Goal: Information Seeking & Learning: Learn about a topic

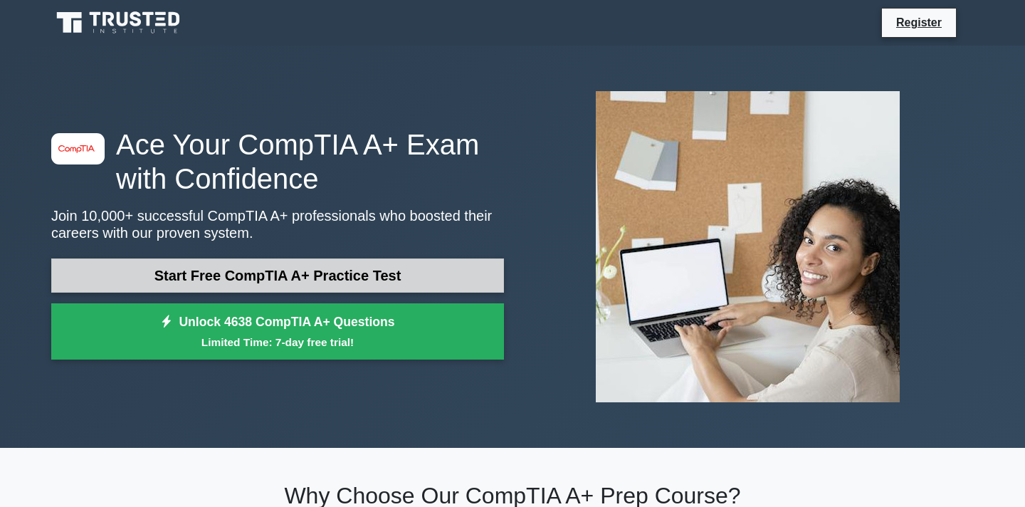
click at [364, 267] on link "Start Free CompTIA A+ Practice Test" at bounding box center [277, 275] width 453 height 34
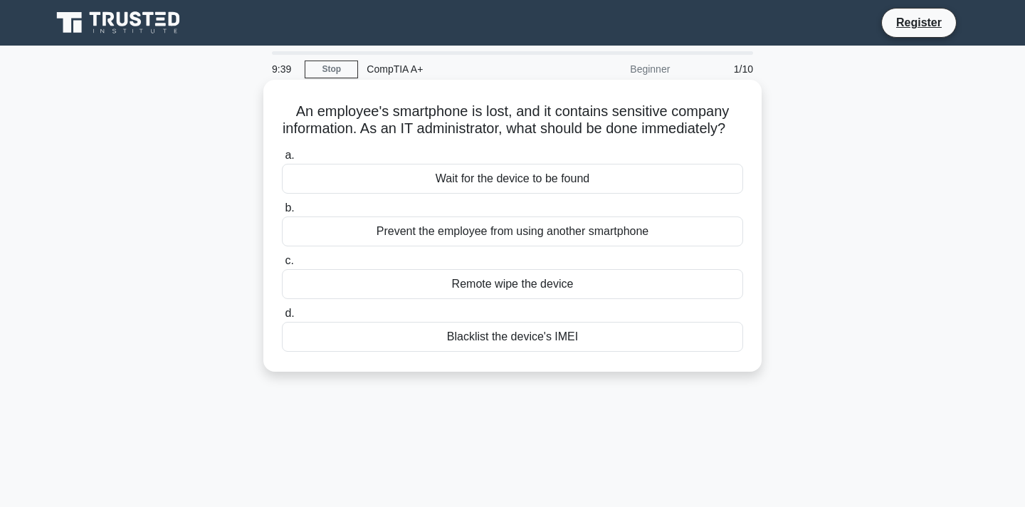
click at [652, 299] on div "Remote wipe the device" at bounding box center [512, 284] width 461 height 30
click at [282, 266] on input "c. Remote wipe the device" at bounding box center [282, 260] width 0 height 9
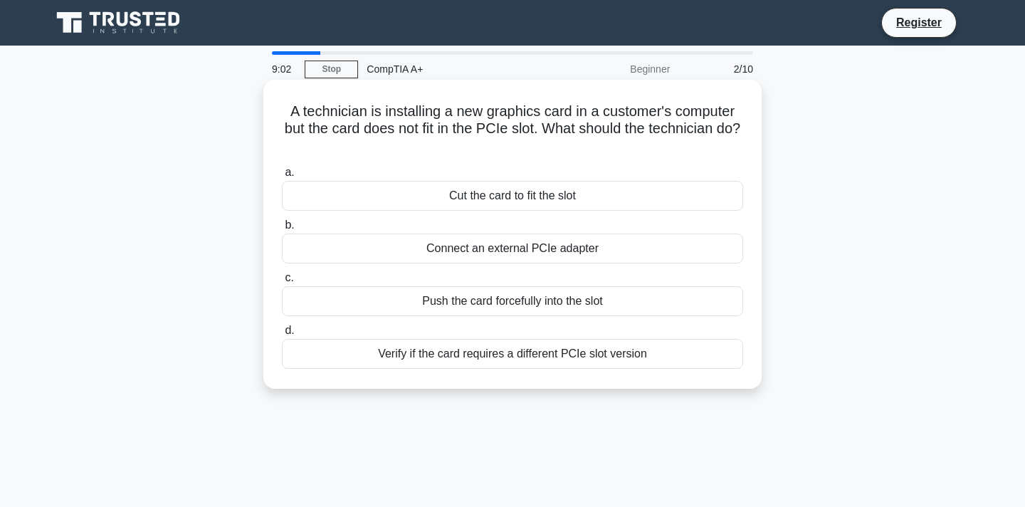
click at [574, 362] on div "Verify if the card requires a different PCIe slot version" at bounding box center [512, 354] width 461 height 30
click at [282, 335] on input "d. Verify if the card requires a different PCIe slot version" at bounding box center [282, 330] width 0 height 9
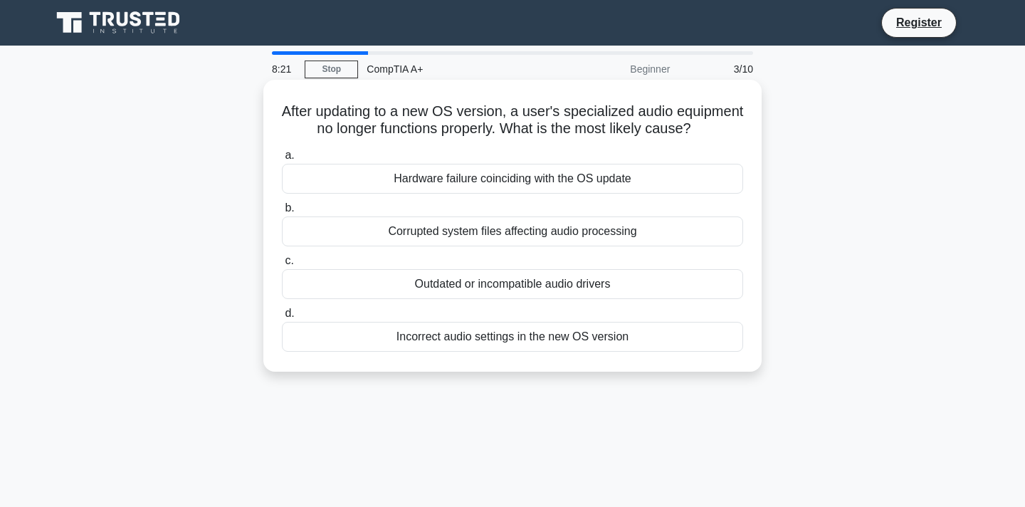
click at [551, 337] on div "Incorrect audio settings in the new OS version" at bounding box center [512, 337] width 461 height 30
click at [282, 318] on input "d. Incorrect audio settings in the new OS version" at bounding box center [282, 313] width 0 height 9
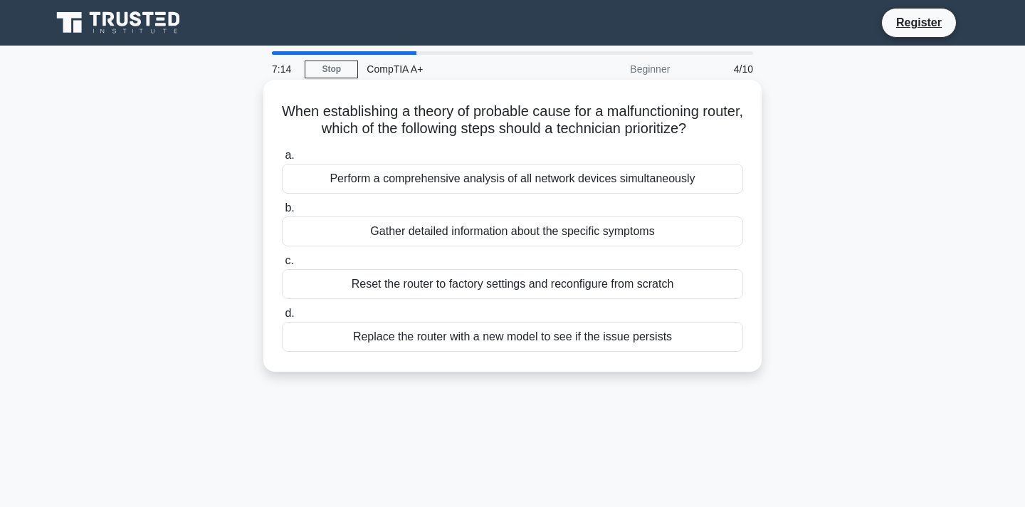
click at [571, 224] on div "Gather detailed information about the specific symptoms" at bounding box center [512, 231] width 461 height 30
click at [282, 213] on input "b. Gather detailed information about the specific symptoms" at bounding box center [282, 208] width 0 height 9
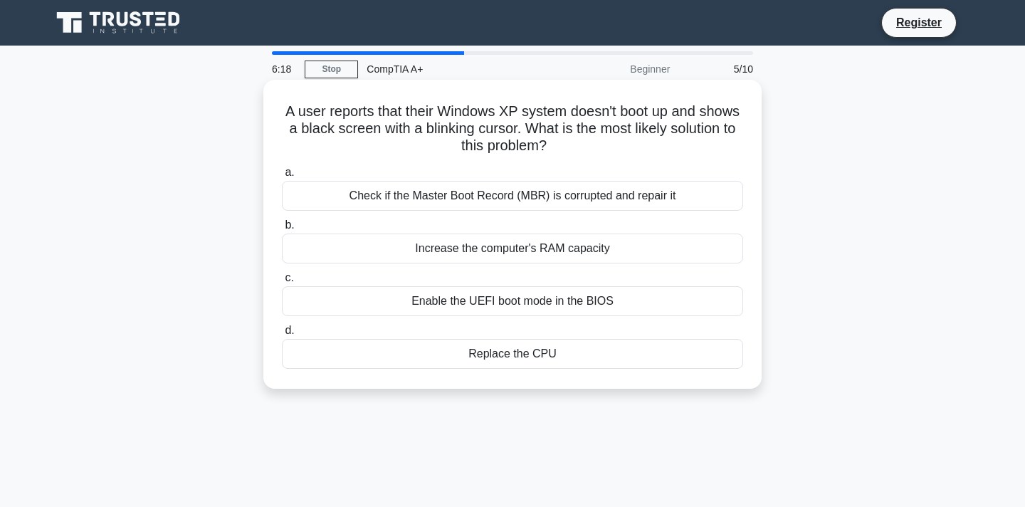
click at [613, 298] on div "Enable the UEFI boot mode in the BIOS" at bounding box center [512, 301] width 461 height 30
click at [282, 283] on input "c. Enable the UEFI boot mode in the BIOS" at bounding box center [282, 277] width 0 height 9
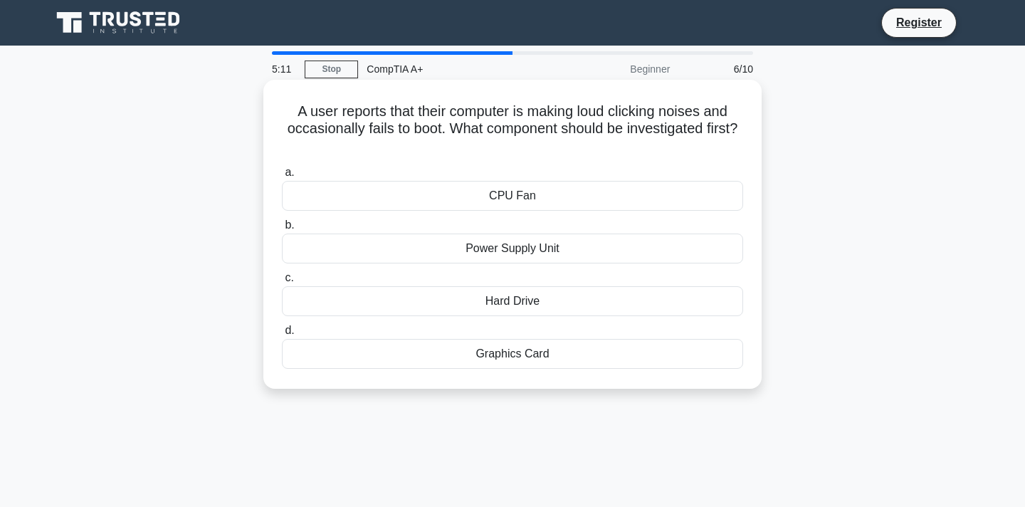
click at [505, 248] on div "Power Supply Unit" at bounding box center [512, 248] width 461 height 30
click at [282, 230] on input "b. Power Supply Unit" at bounding box center [282, 225] width 0 height 9
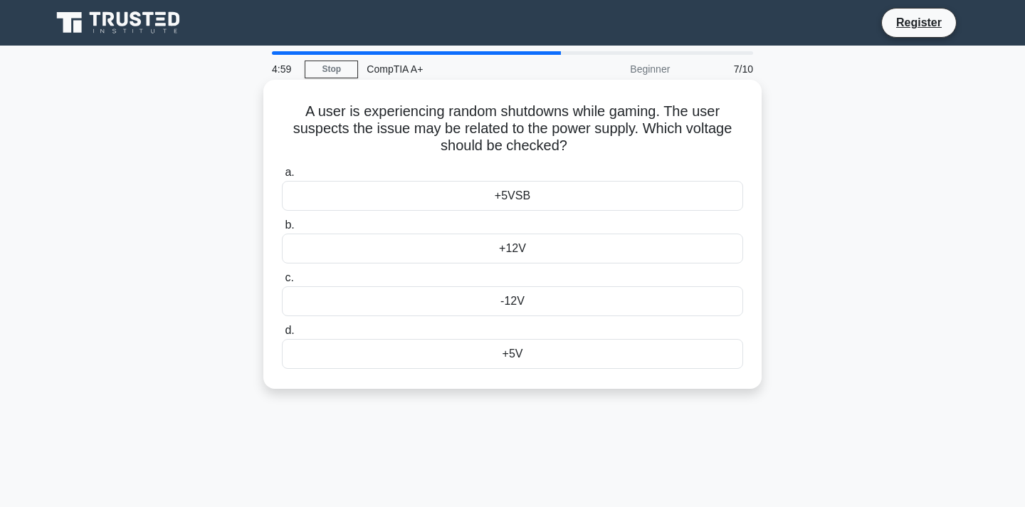
click at [567, 297] on div "-12V" at bounding box center [512, 301] width 461 height 30
click at [282, 283] on input "c. -12V" at bounding box center [282, 277] width 0 height 9
